Goal: Navigation & Orientation: Find specific page/section

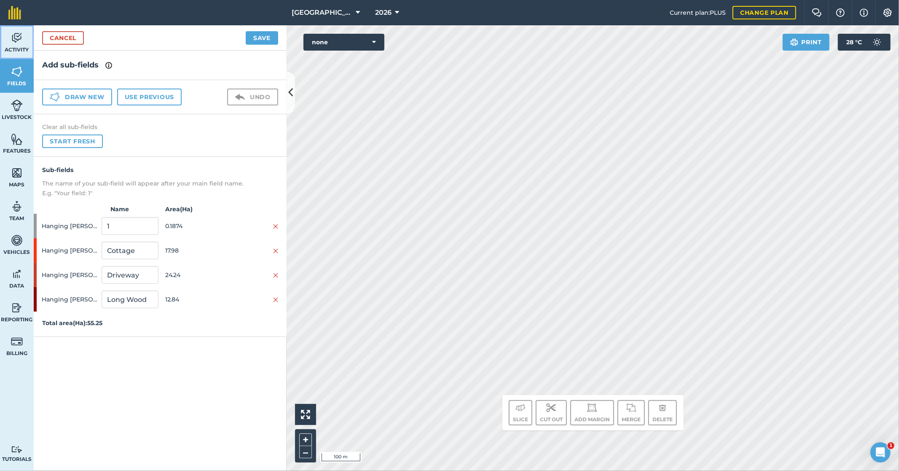
drag, startPoint x: 24, startPoint y: 40, endPoint x: 24, endPoint y: 24, distance: 15.6
click at [24, 40] on link "Activity" at bounding box center [17, 42] width 34 height 34
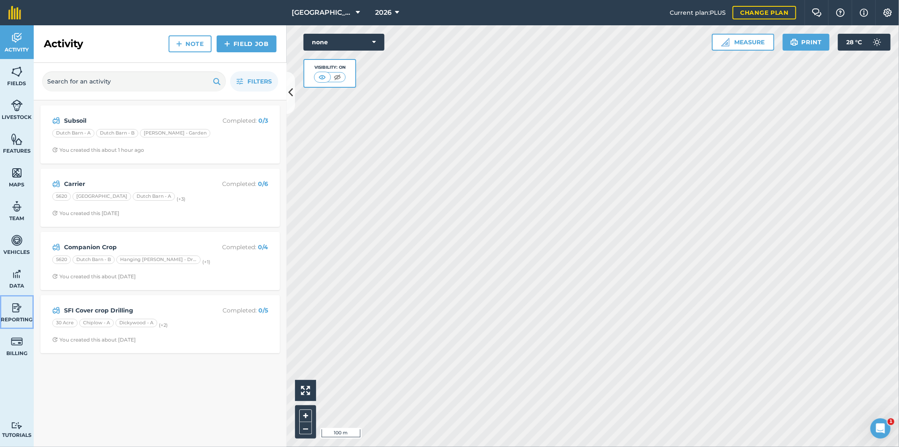
click at [15, 312] on img at bounding box center [17, 307] width 12 height 13
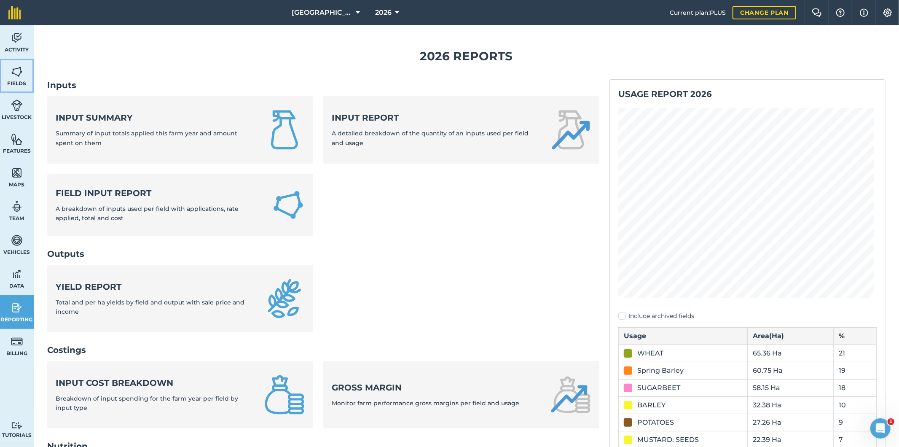
click at [19, 83] on span "Fields" at bounding box center [17, 83] width 34 height 7
